Goal: Task Accomplishment & Management: Use online tool/utility

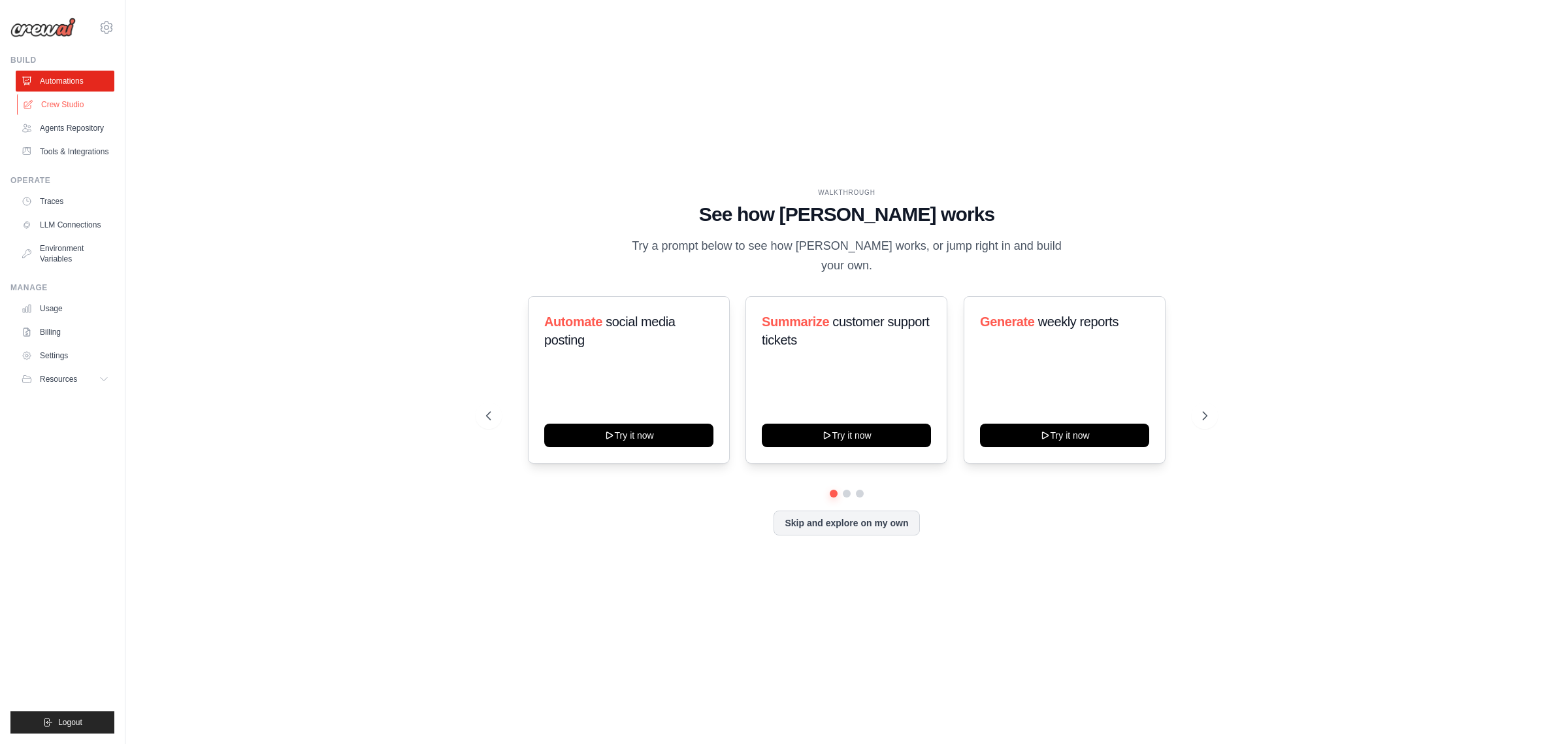
click at [68, 104] on link "Crew Studio" at bounding box center [66, 104] width 99 height 21
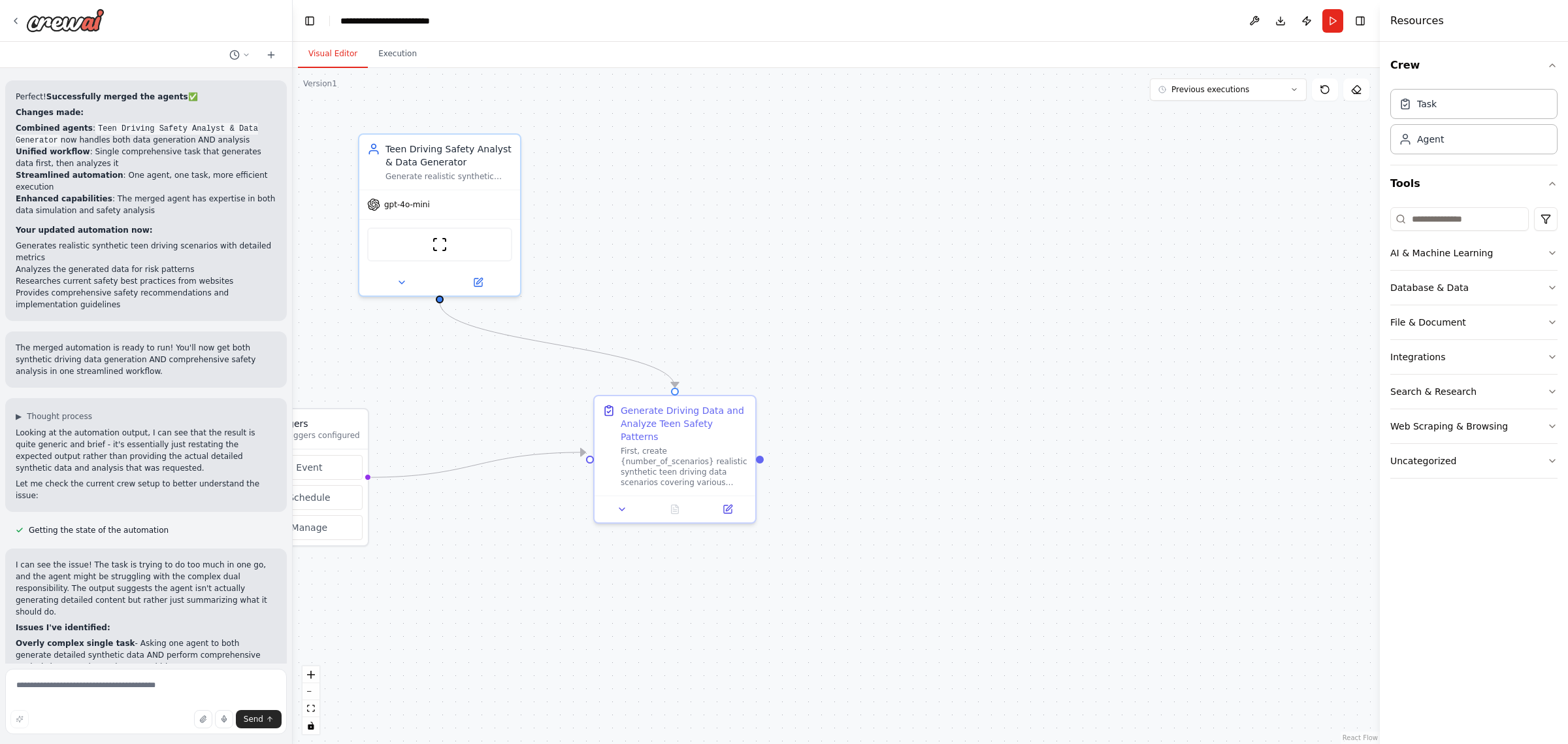
scroll to position [5555, 0]
click at [411, 563] on div ".deletable-edge-delete-btn { width: 20px; height: 20px; border: 0px solid #ffff…" at bounding box center [836, 405] width 1087 height 676
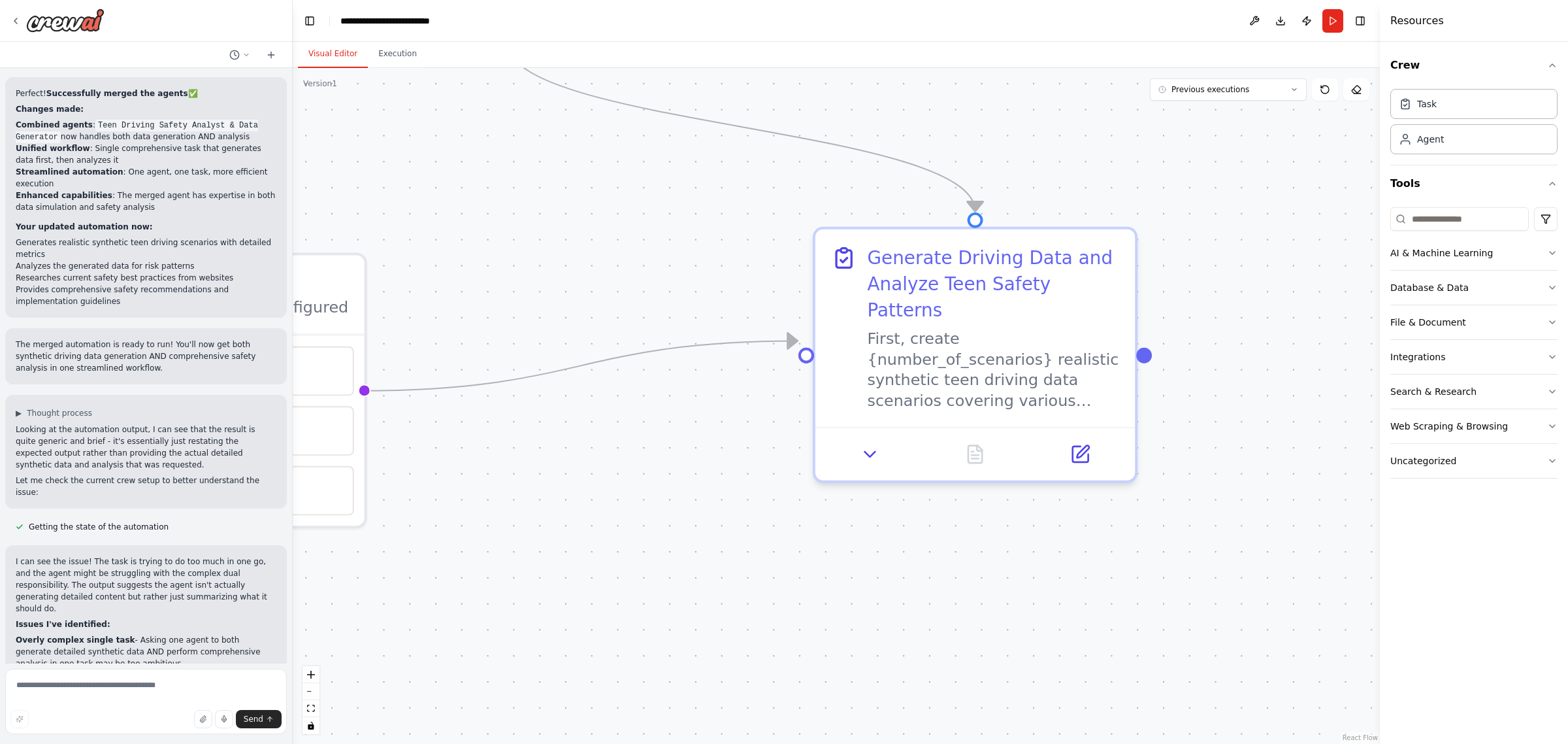
drag, startPoint x: 469, startPoint y: 561, endPoint x: 485, endPoint y: 561, distance: 16.0
click at [485, 561] on div ".deletable-edge-delete-btn { width: 20px; height: 20px; border: 0px solid #ffff…" at bounding box center [836, 405] width 1087 height 676
click at [309, 690] on button "zoom out" at bounding box center [311, 692] width 17 height 17
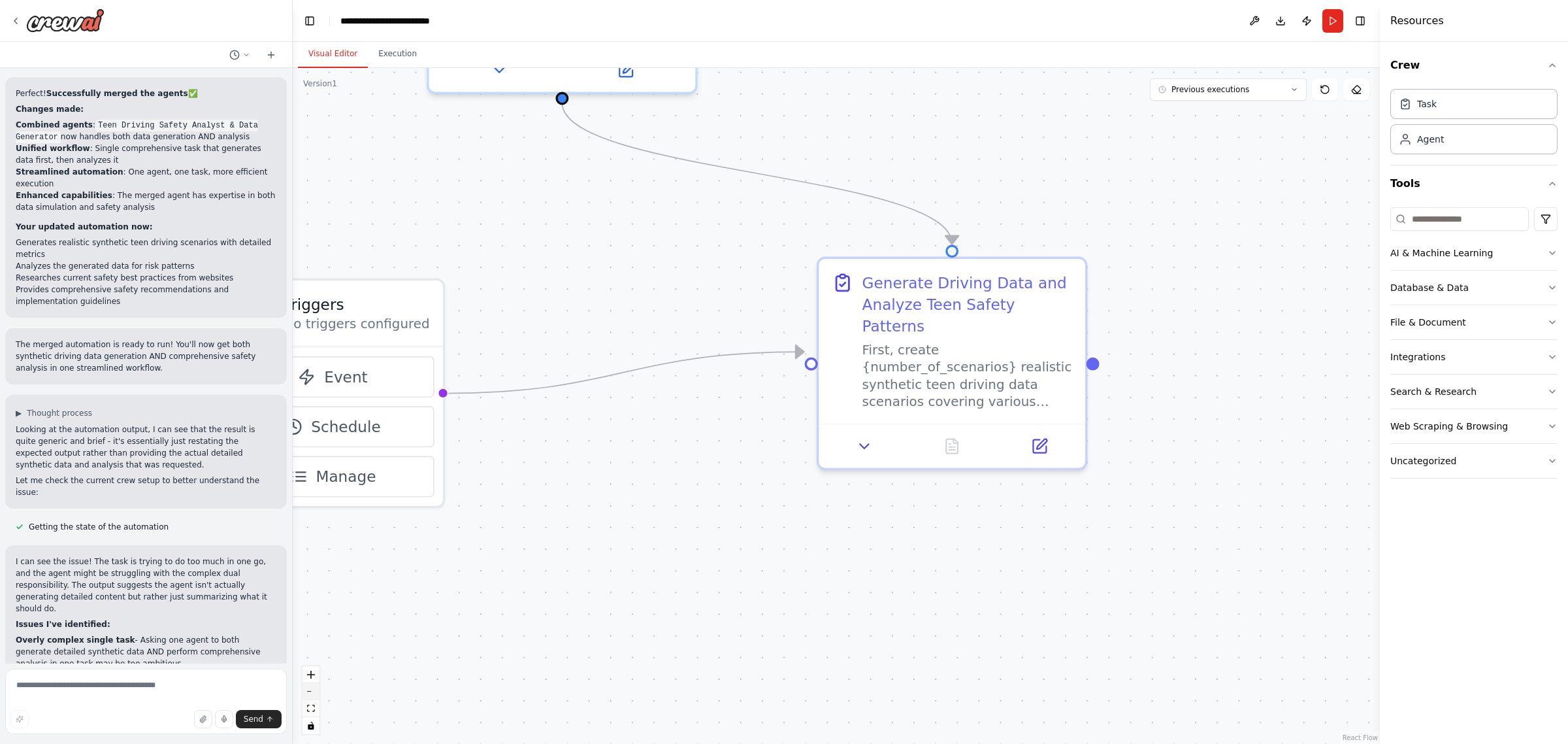
click at [309, 690] on button "zoom out" at bounding box center [311, 692] width 17 height 17
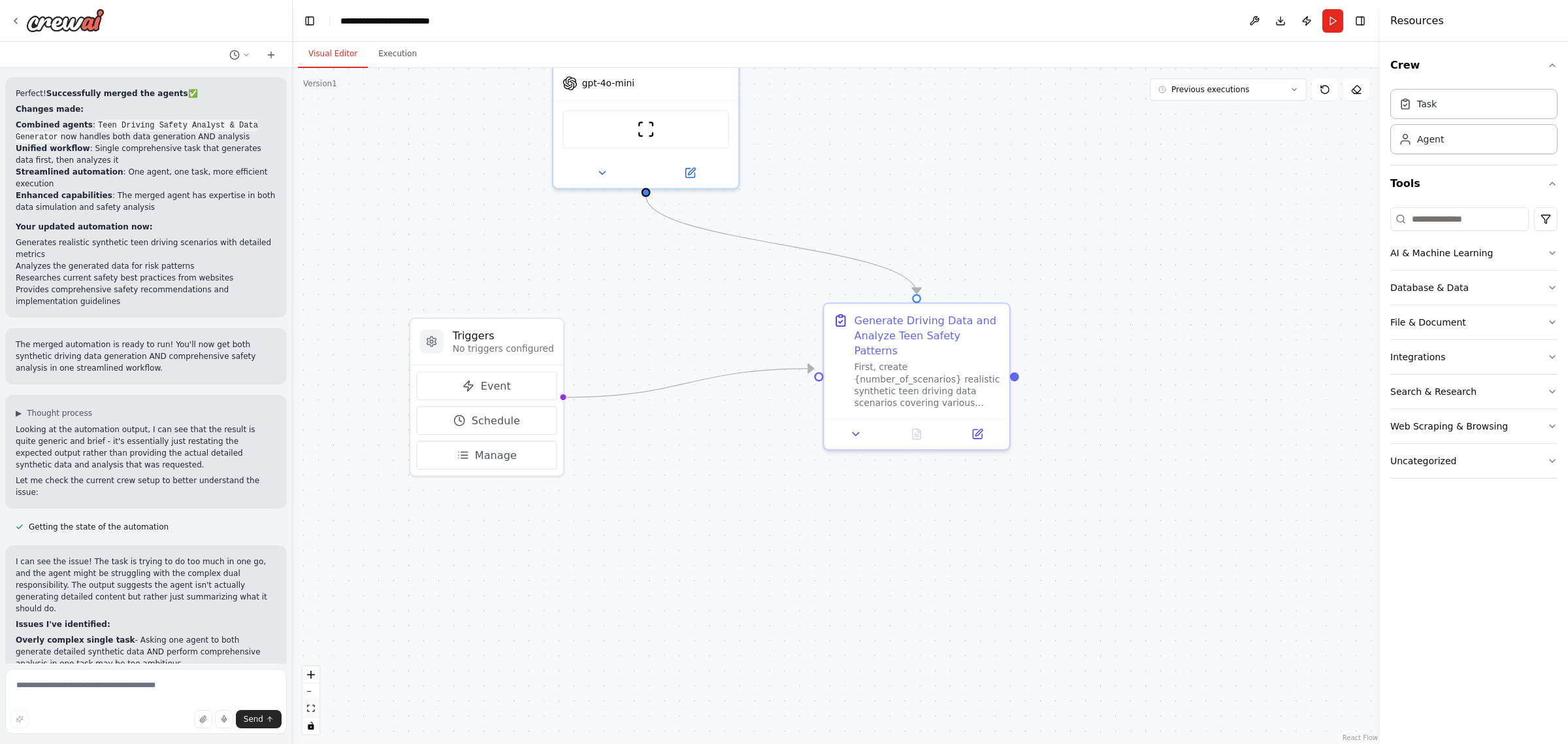
scroll to position [5566, 0]
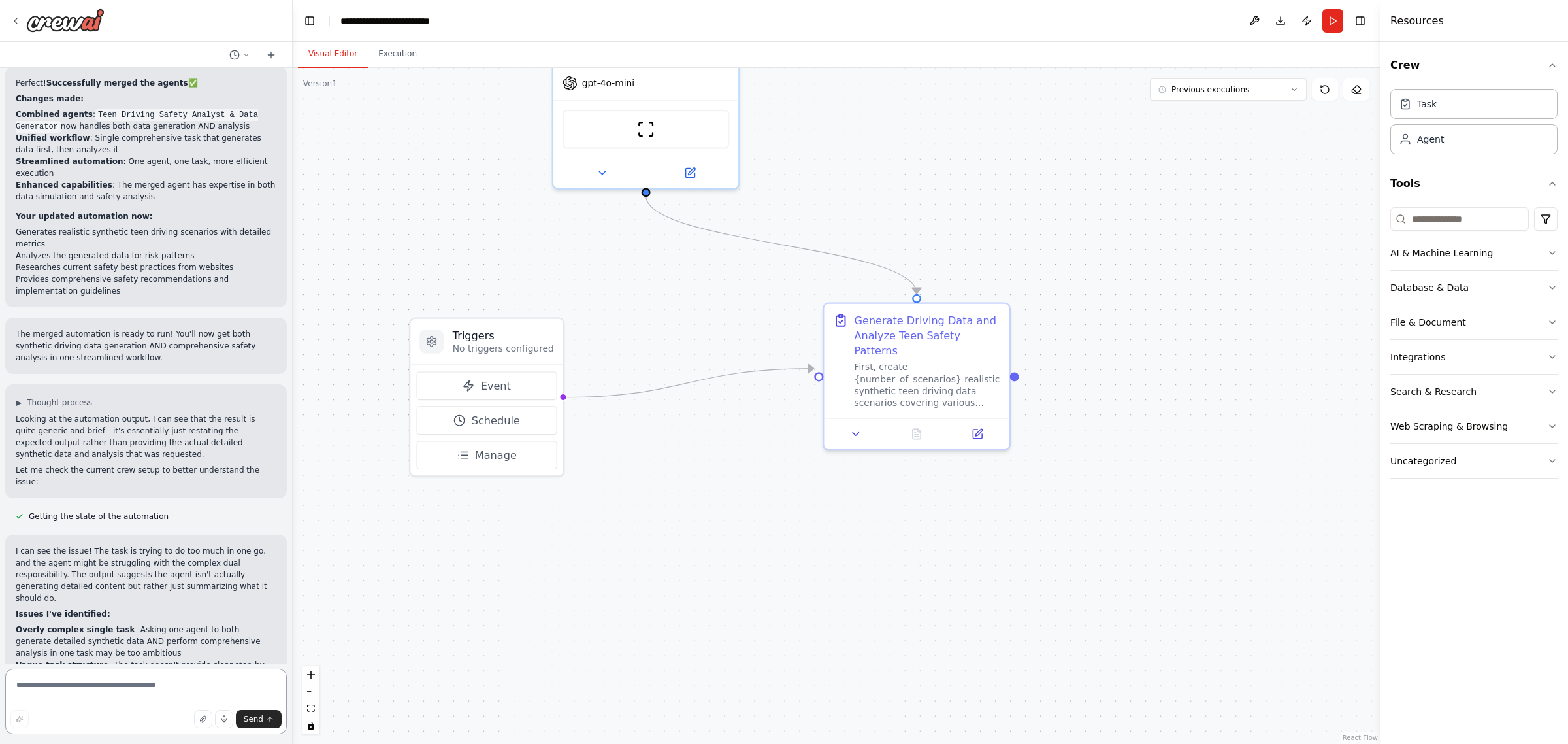
click at [129, 697] on textarea at bounding box center [146, 702] width 282 height 65
type textarea "**********"
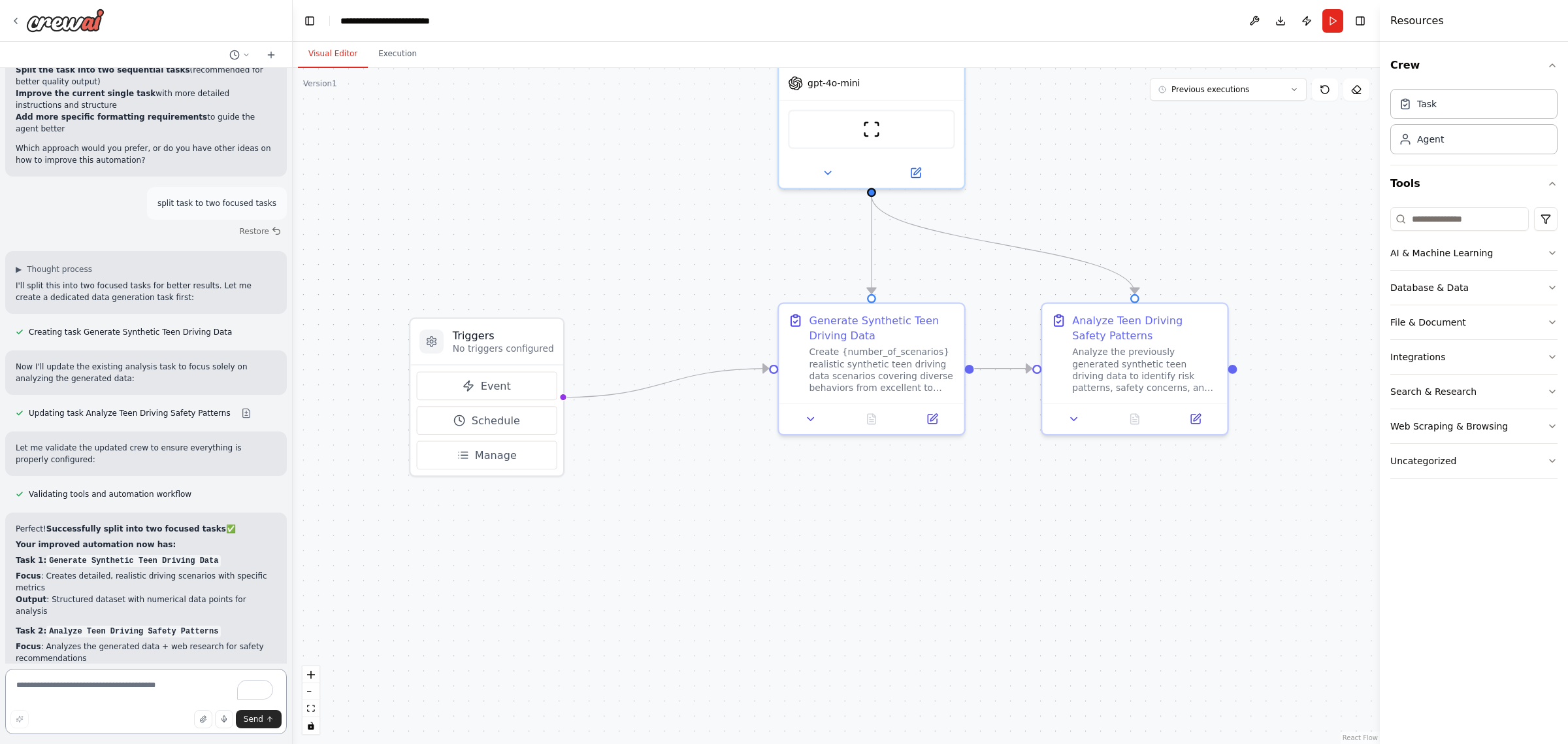
scroll to position [6327, 0]
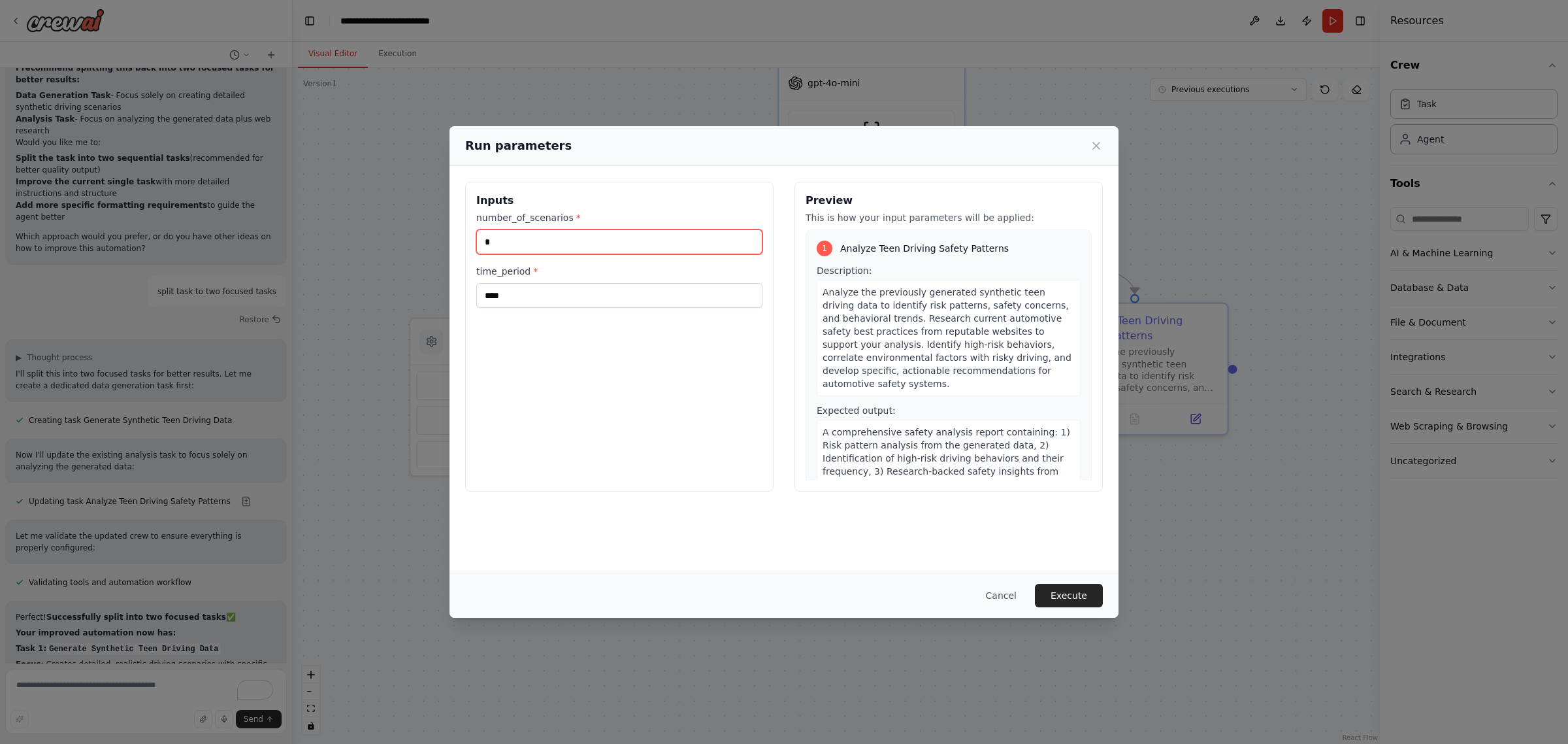
click at [505, 244] on input "*" at bounding box center [619, 242] width 286 height 25
type input "*"
click at [1069, 590] on button "Execute" at bounding box center [1069, 595] width 68 height 23
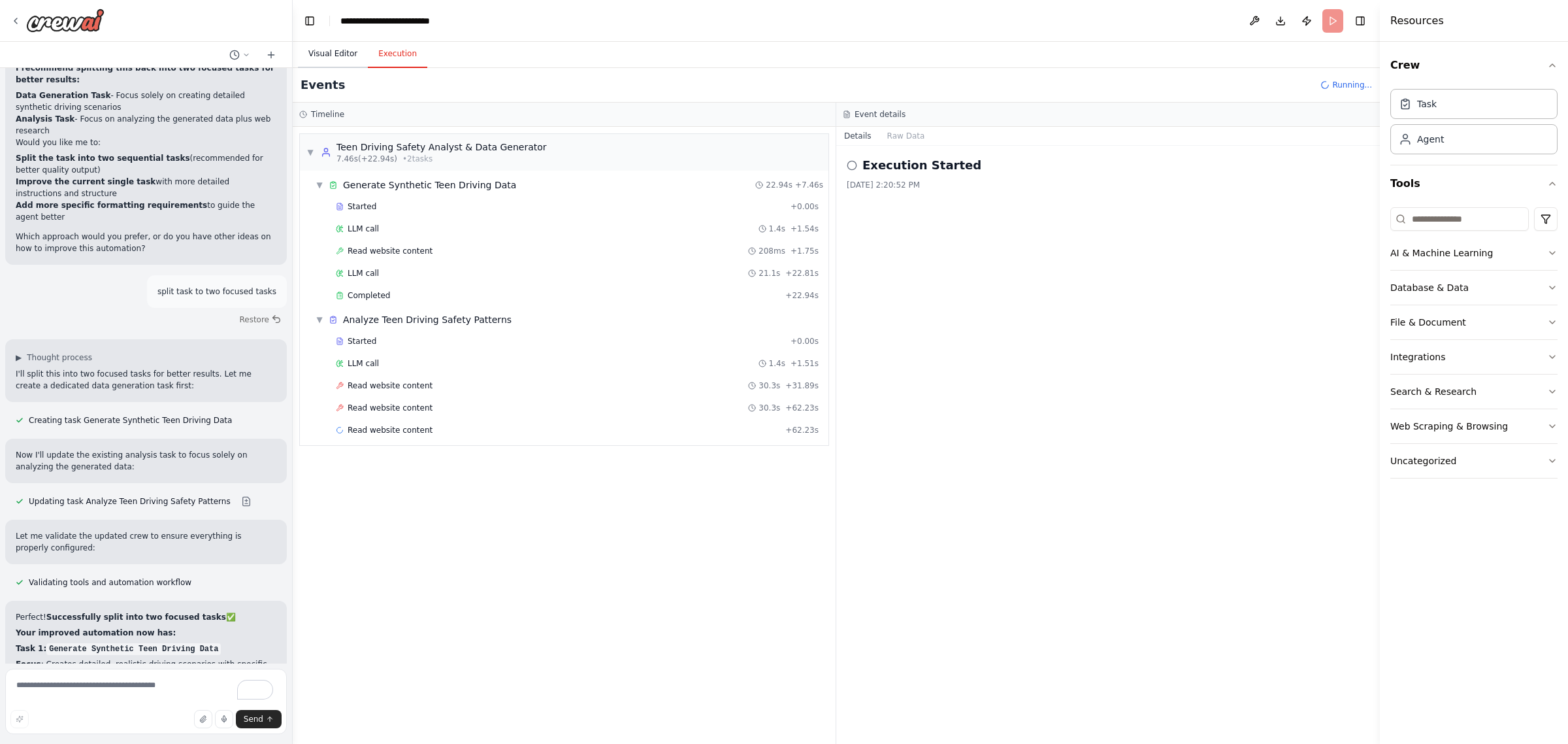
click at [333, 51] on button "Visual Editor" at bounding box center [333, 54] width 70 height 27
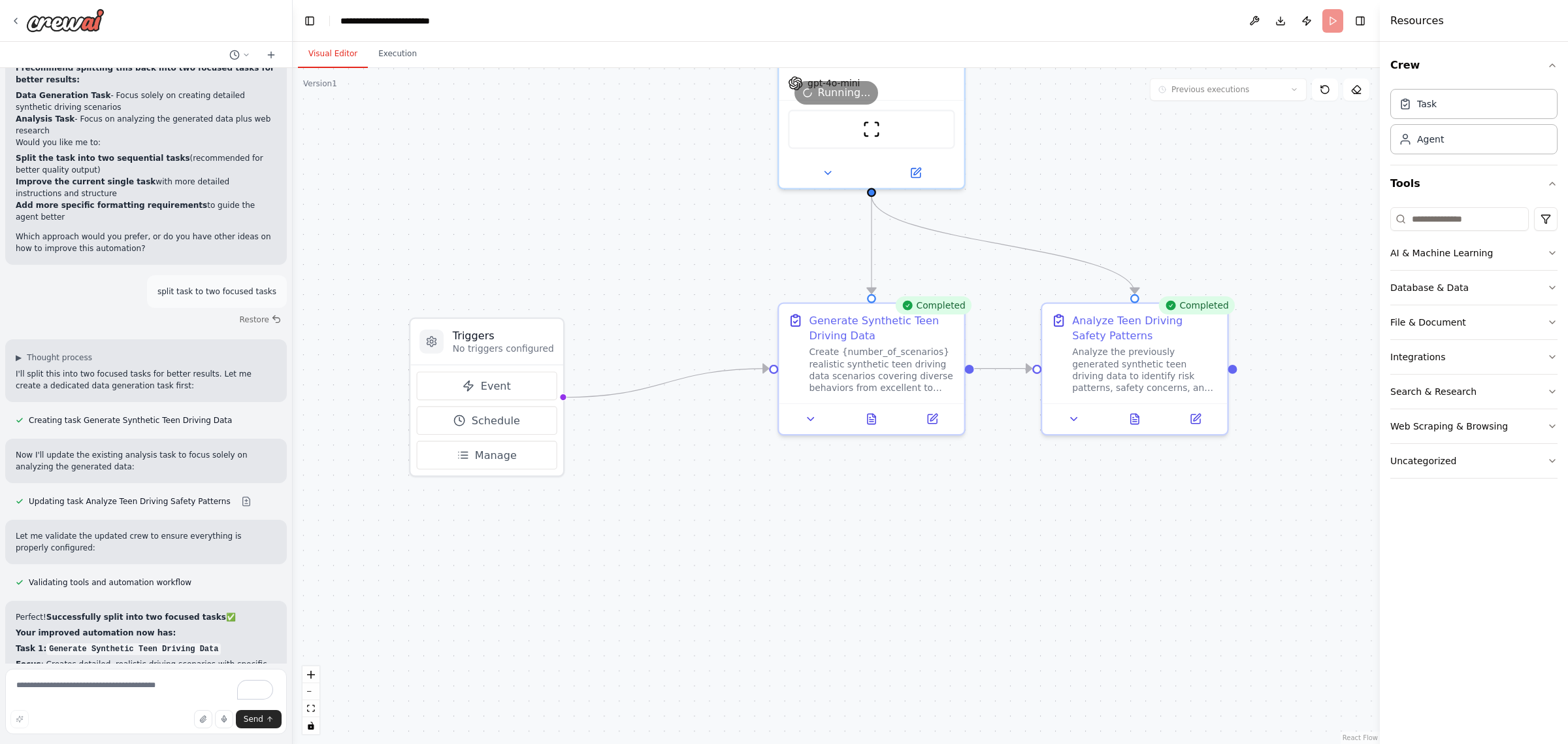
scroll to position [6327, 0]
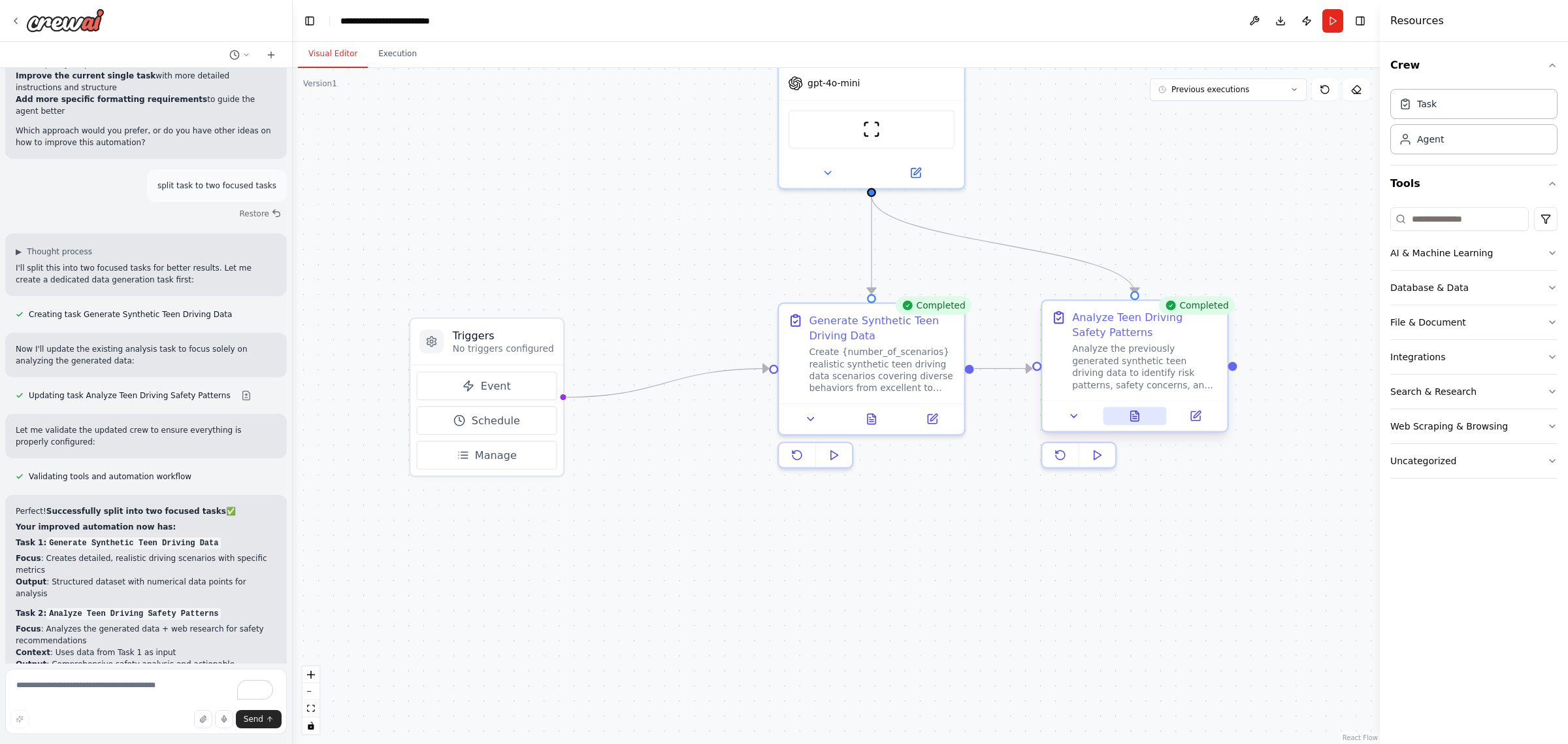
click at [1132, 412] on button at bounding box center [1134, 416] width 63 height 19
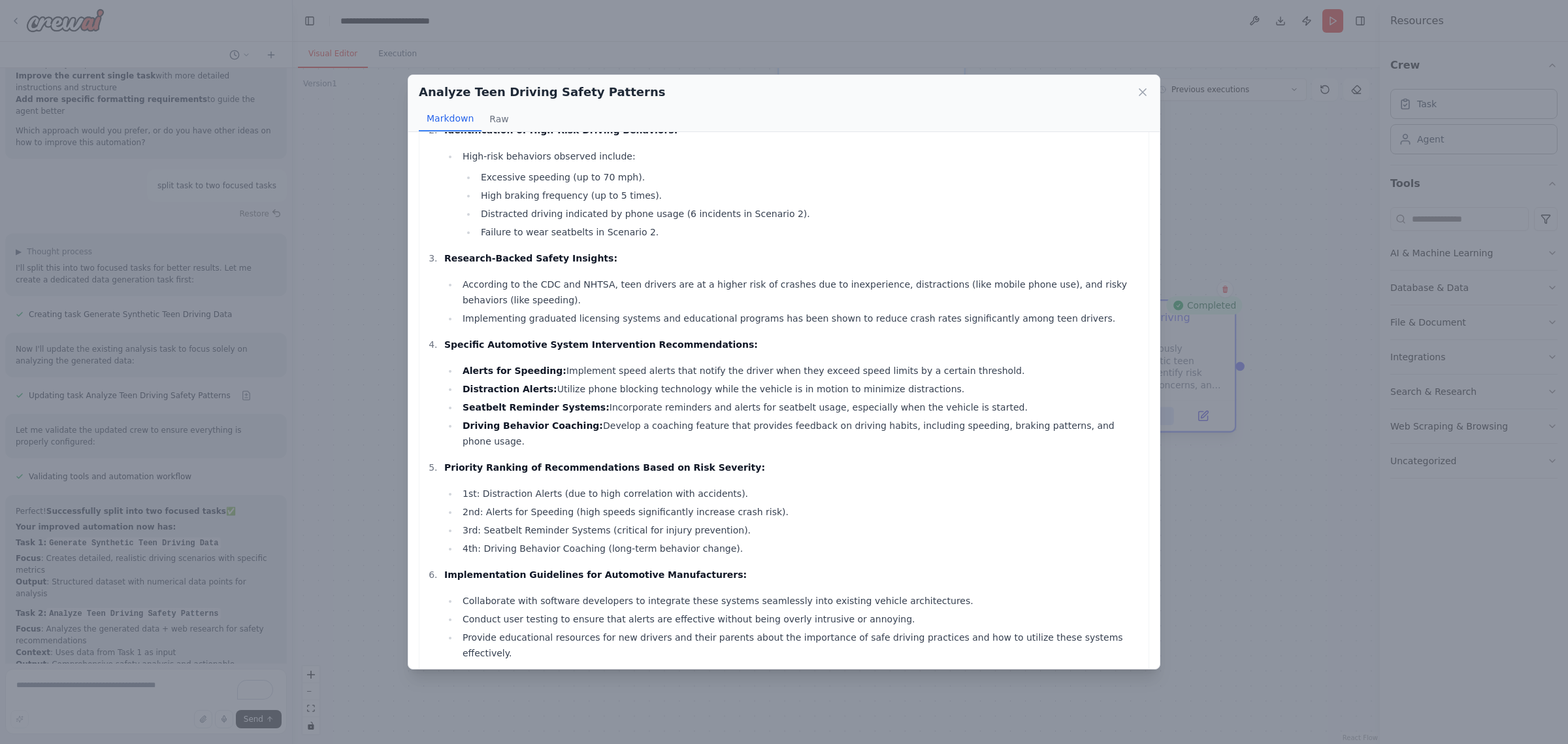
scroll to position [177, 0]
click at [503, 118] on button "Raw" at bounding box center [499, 119] width 35 height 25
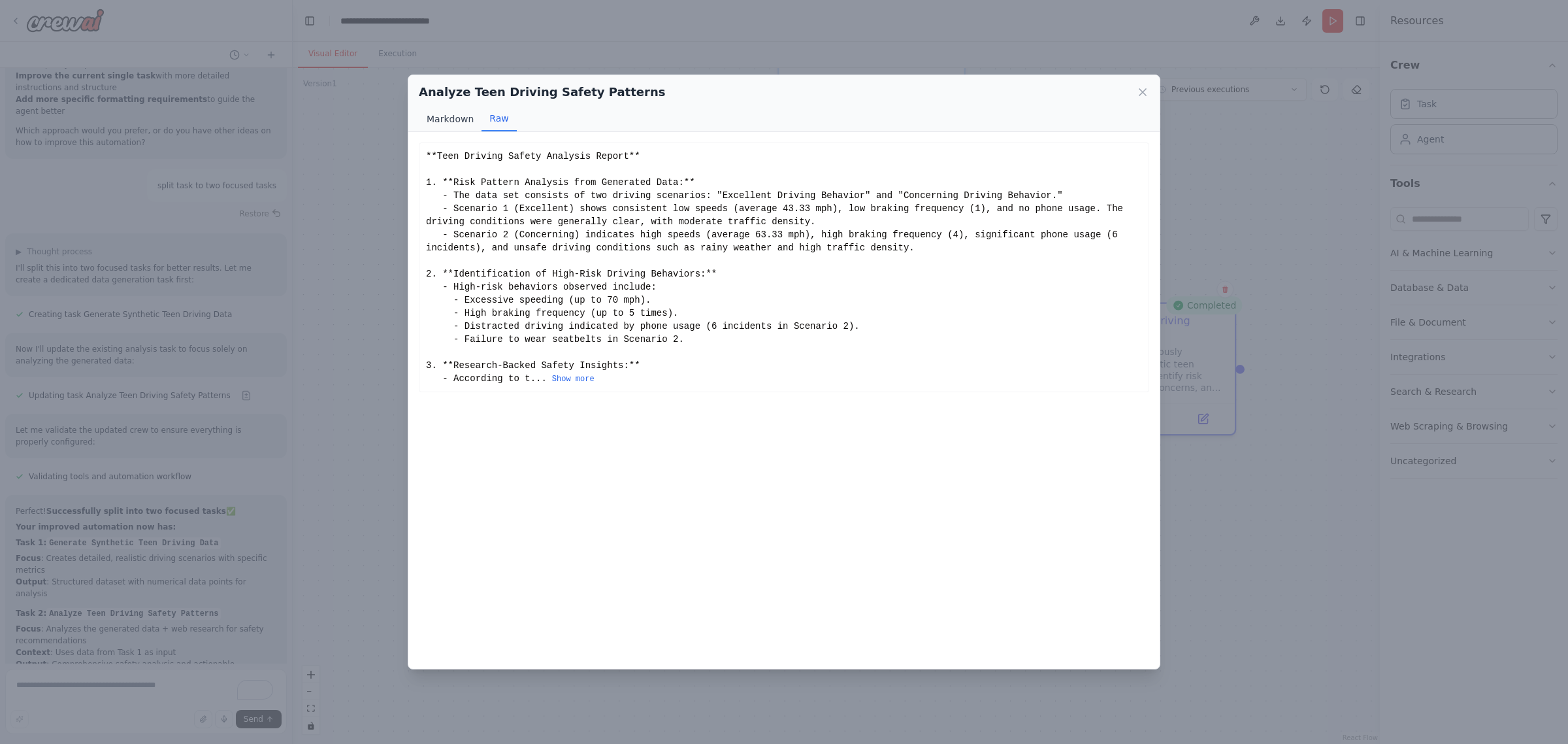
click at [456, 121] on button "Markdown" at bounding box center [450, 119] width 63 height 25
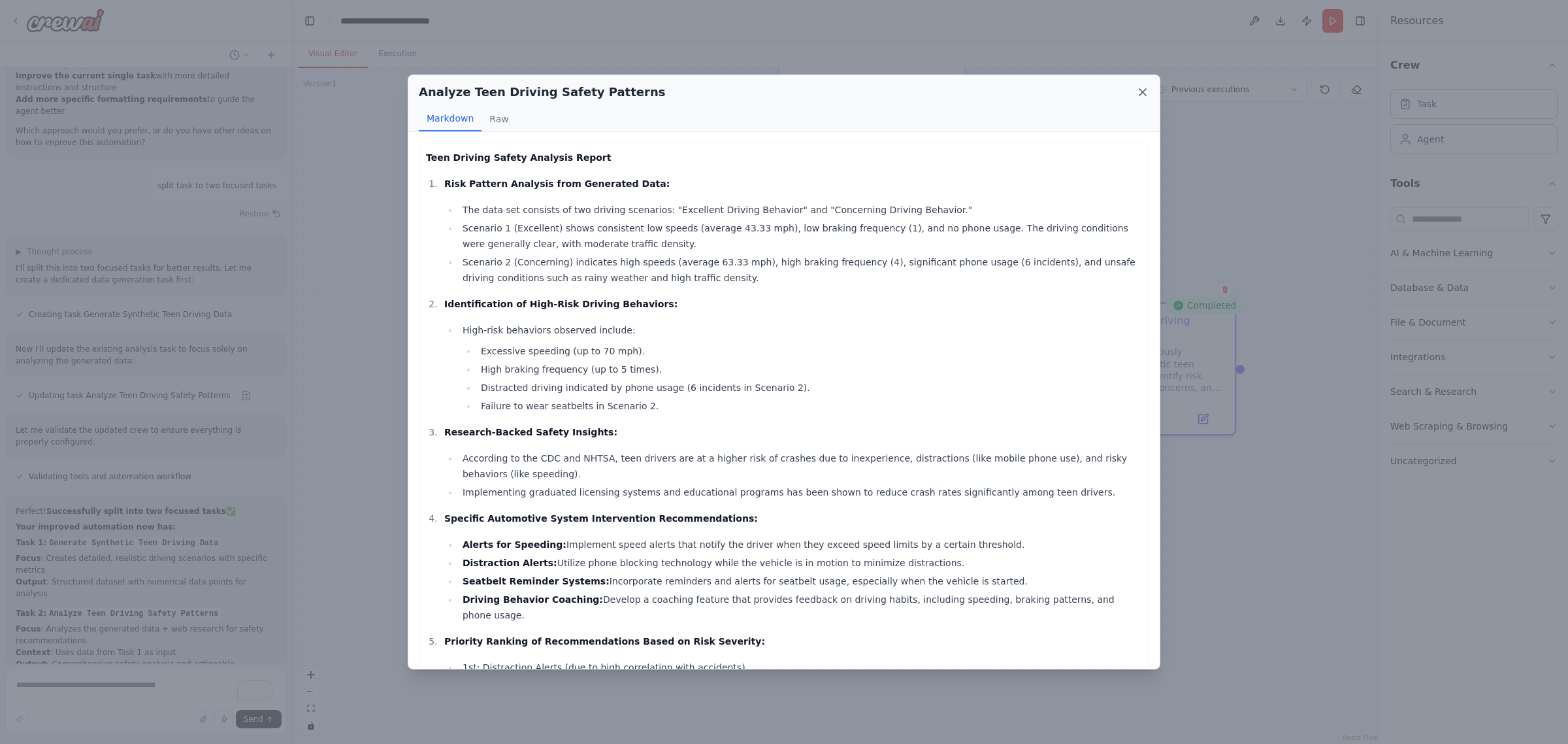
click at [1144, 92] on icon at bounding box center [1143, 92] width 13 height 13
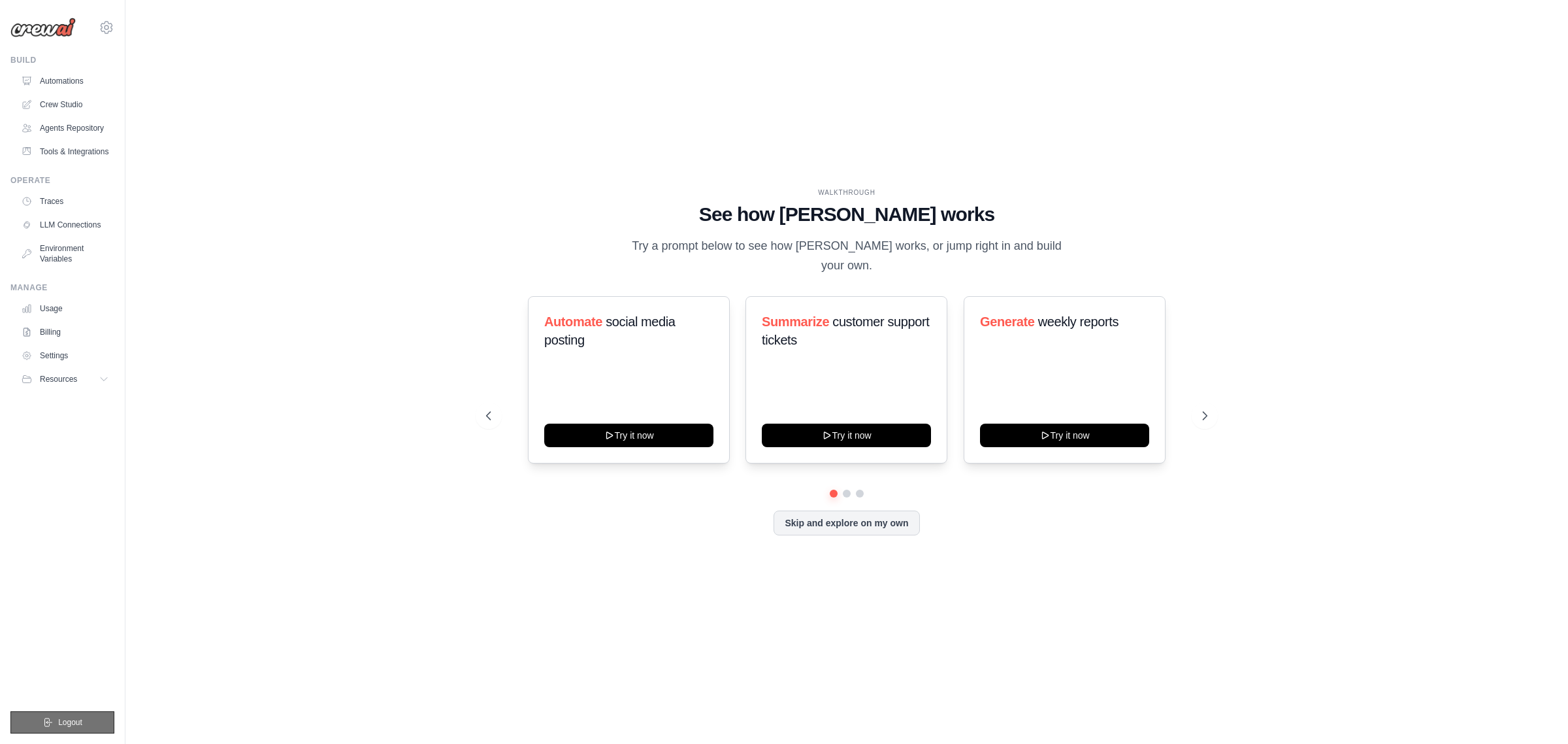
click at [68, 722] on span "Logout" at bounding box center [70, 722] width 24 height 10
click at [67, 721] on span "Logout" at bounding box center [70, 722] width 24 height 10
